Goal: Find specific page/section: Find specific page/section

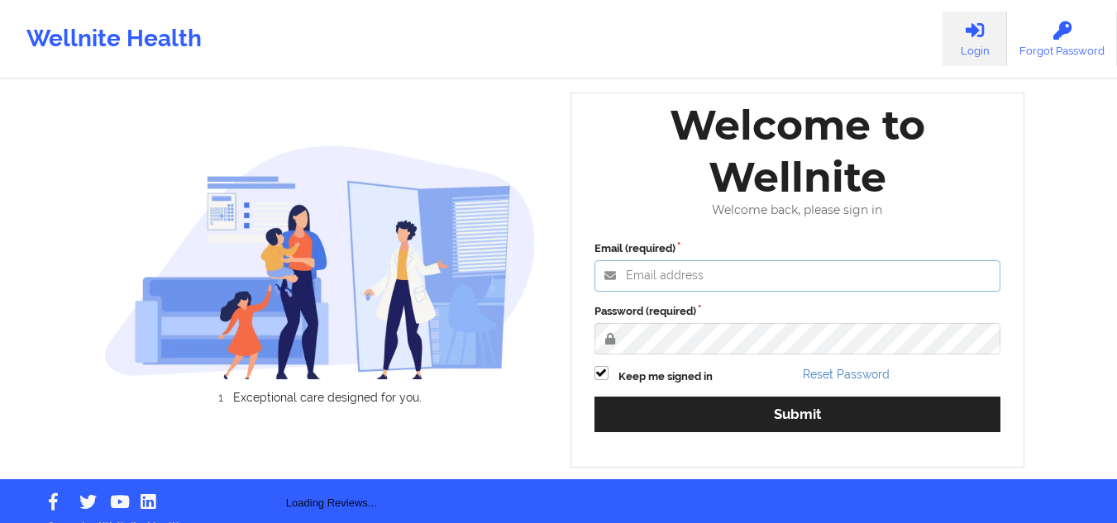
type input "[PERSON_NAME][EMAIL_ADDRESS][DOMAIN_NAME]"
click at [677, 388] on div "Email (required) [PERSON_NAME][EMAIL_ADDRESS][DOMAIN_NAME] Password (required) …" at bounding box center [798, 342] width 430 height 226
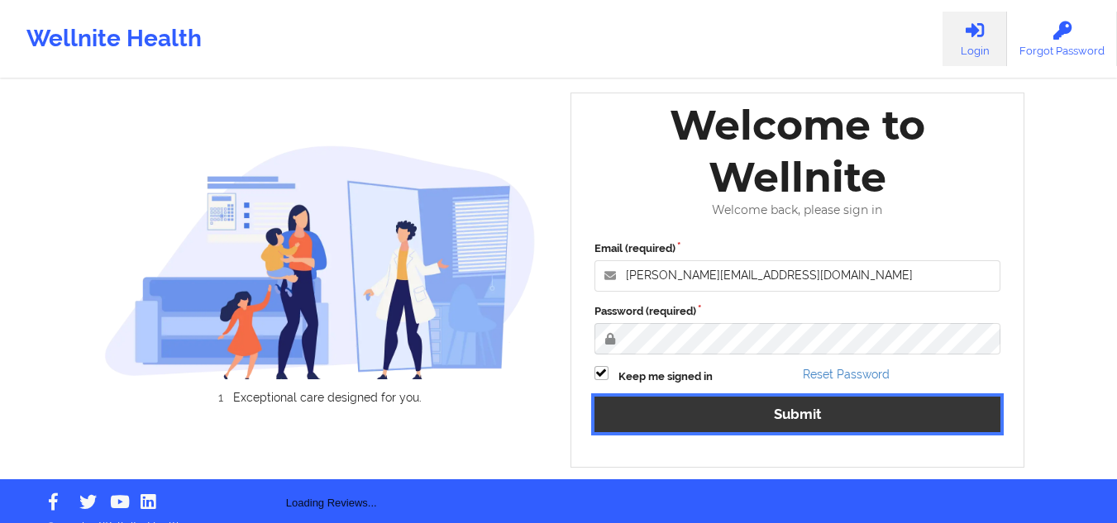
click at [691, 404] on button "Submit" at bounding box center [797, 415] width 407 height 36
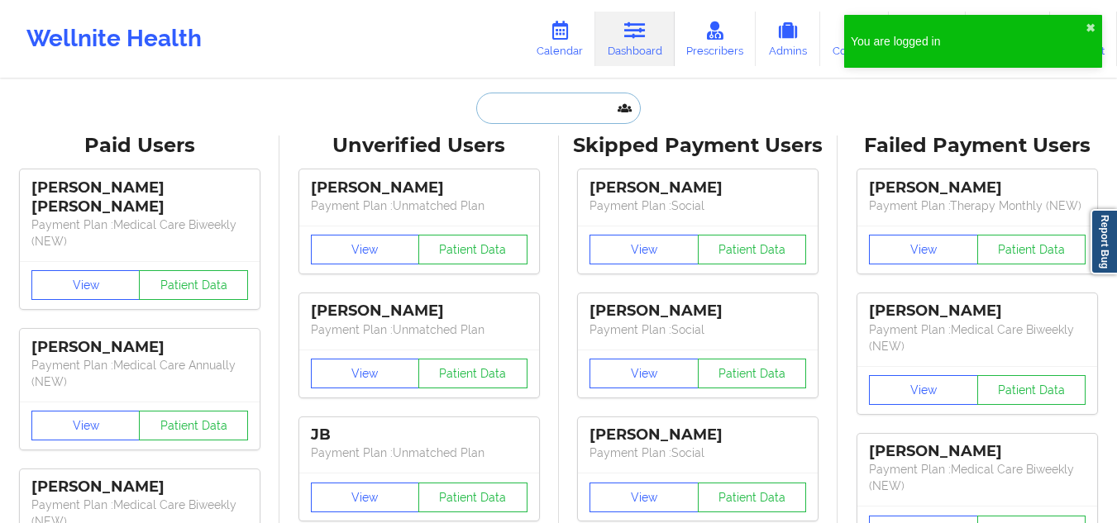
click at [586, 103] on input "text" at bounding box center [558, 108] width 164 height 31
paste input "90834"
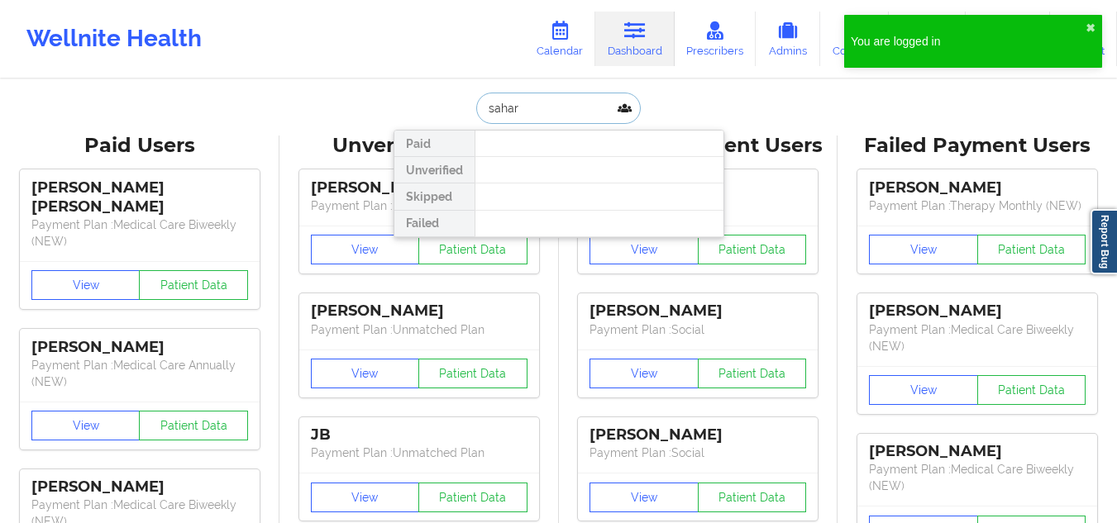
type input "sahar"
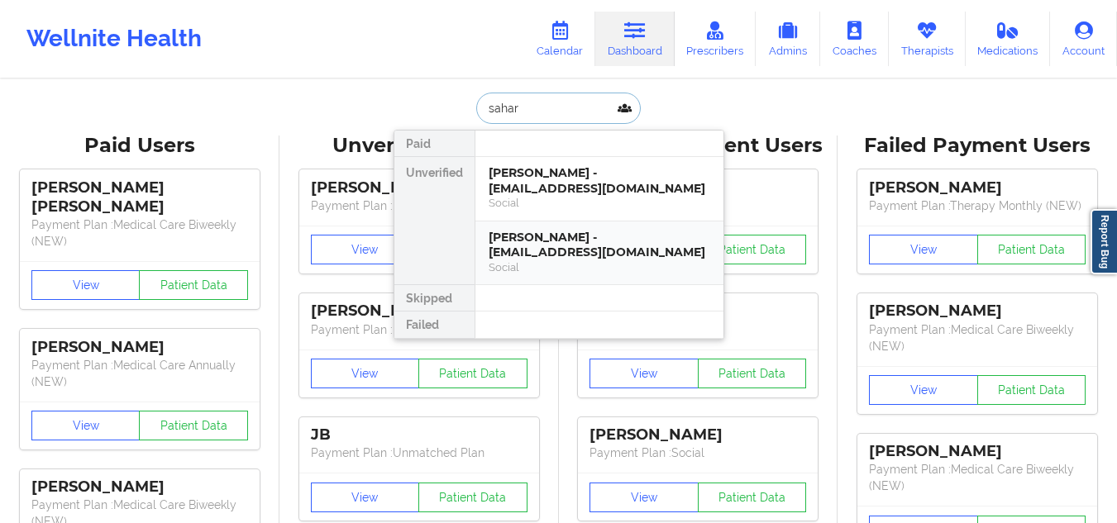
click at [560, 241] on div "[PERSON_NAME] - [EMAIL_ADDRESS][DOMAIN_NAME]" at bounding box center [600, 245] width 222 height 31
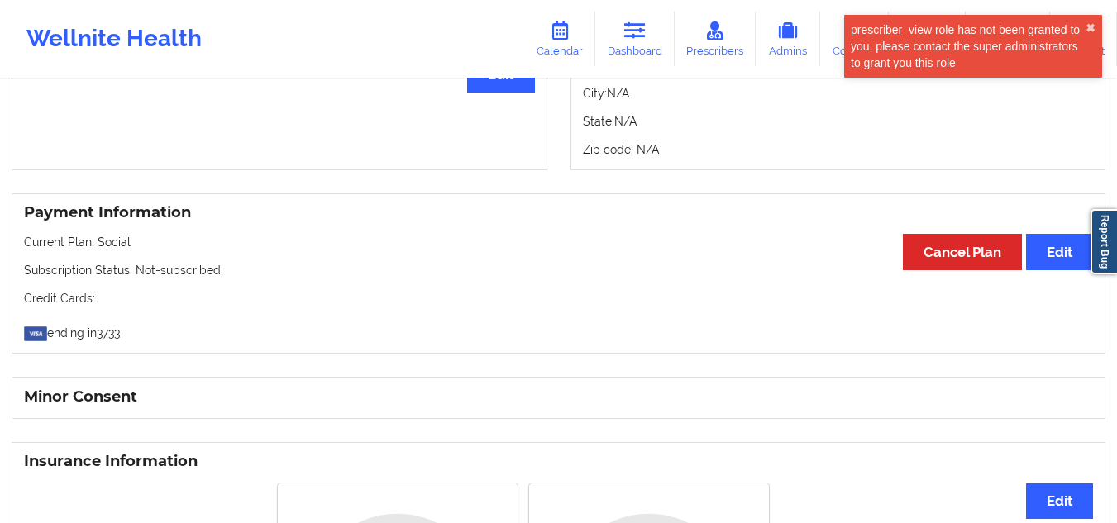
scroll to position [779, 0]
